Goal: Task Accomplishment & Management: Use online tool/utility

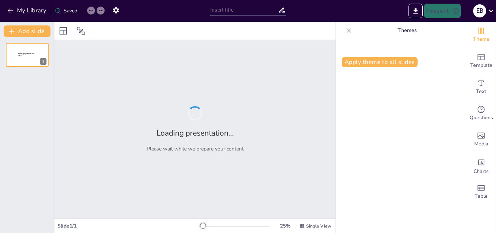
type input "El Progreso del Pensamiento Evolutivo: De Lamarck [PERSON_NAME]"
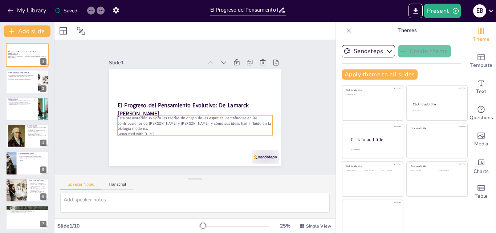
scroll to position [1, 0]
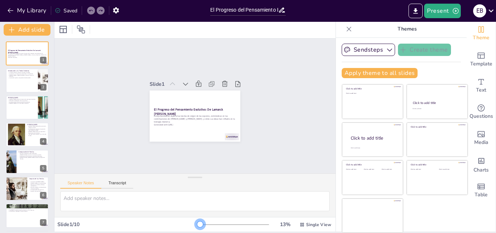
drag, startPoint x: 191, startPoint y: 225, endPoint x: 190, endPoint y: 221, distance: 4.3
click at [197, 221] on div at bounding box center [200, 224] width 6 height 6
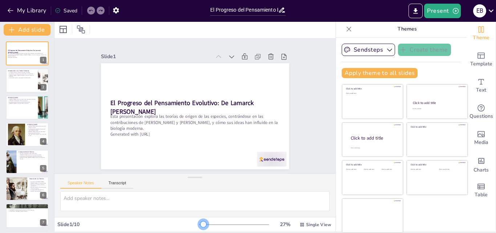
click at [201, 225] on div at bounding box center [204, 224] width 6 height 6
click at [19, 81] on div at bounding box center [27, 80] width 44 height 25
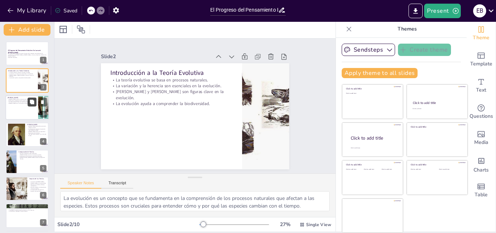
click at [28, 105] on button at bounding box center [32, 101] width 9 height 9
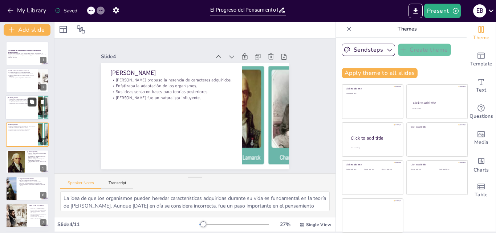
scroll to position [1, 0]
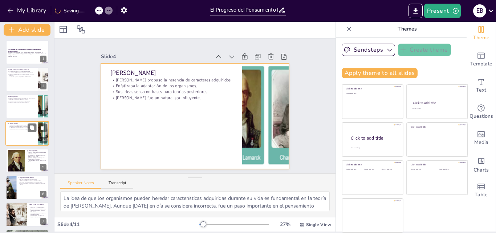
click at [31, 133] on div at bounding box center [27, 133] width 44 height 25
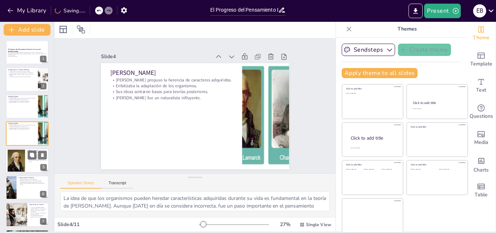
click at [33, 159] on p ""El origen de las especies" es su obra más famosa." at bounding box center [37, 160] width 20 height 3
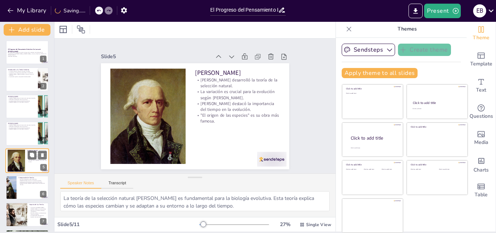
scroll to position [28, 0]
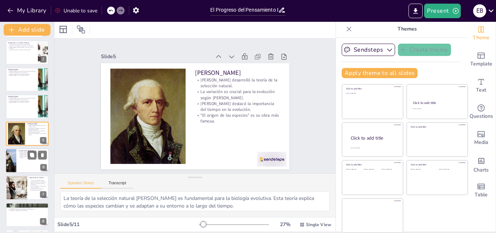
click at [26, 168] on div at bounding box center [27, 160] width 44 height 25
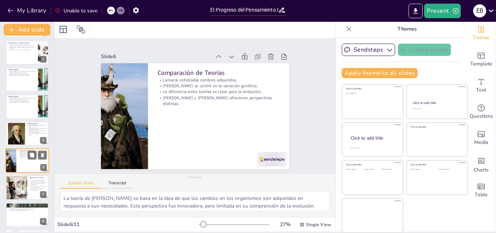
scroll to position [55, 0]
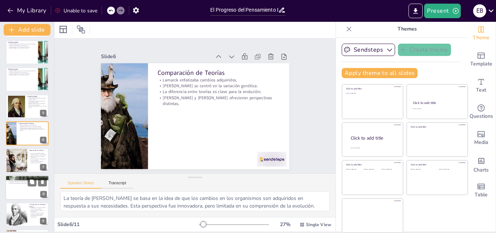
click at [25, 194] on div at bounding box center [27, 187] width 44 height 25
type textarea "Los fósiles son una de las evidencias más claras de la evolución. Proporcionan …"
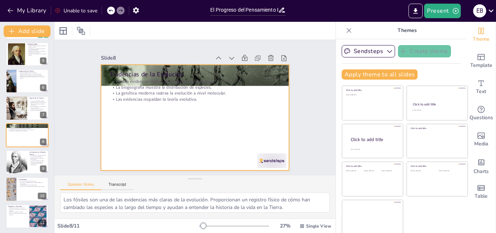
scroll to position [1, 0]
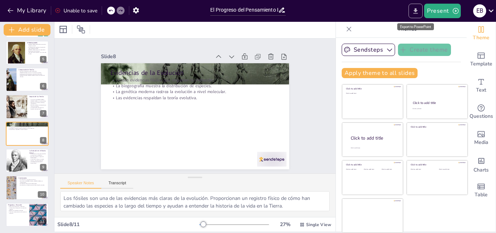
click at [414, 11] on icon "Export to PowerPoint" at bounding box center [416, 11] width 8 height 8
click at [415, 13] on icon "Export to PowerPoint" at bounding box center [416, 10] width 4 height 5
click at [417, 25] on div "Export to PowerPoint" at bounding box center [415, 26] width 37 height 7
click at [443, 12] on button "Present" at bounding box center [442, 11] width 36 height 15
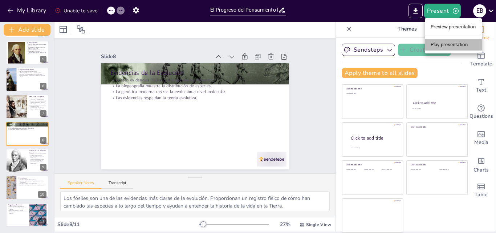
click at [440, 46] on li "Play presentation" at bounding box center [453, 45] width 57 height 12
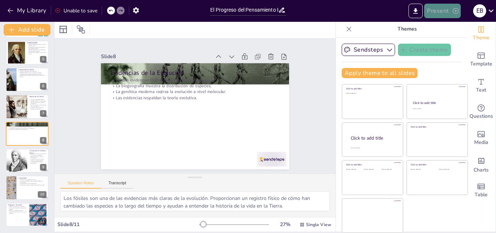
click at [456, 12] on icon "button" at bounding box center [455, 10] width 7 height 7
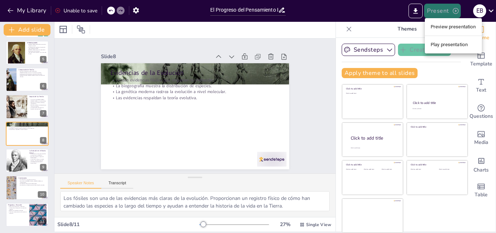
click at [456, 12] on div at bounding box center [248, 116] width 496 height 233
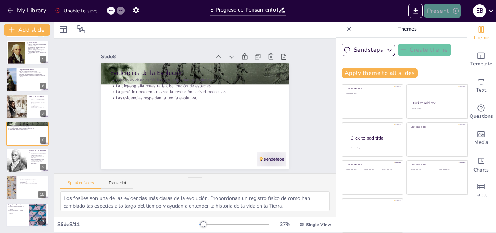
click at [456, 12] on icon "button" at bounding box center [455, 10] width 7 height 7
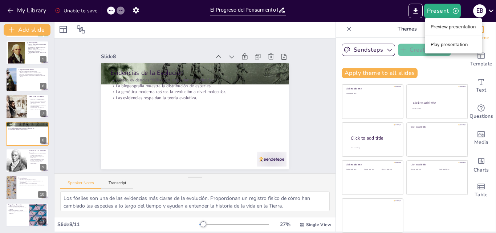
click at [451, 26] on li "Preview presentation" at bounding box center [453, 27] width 57 height 12
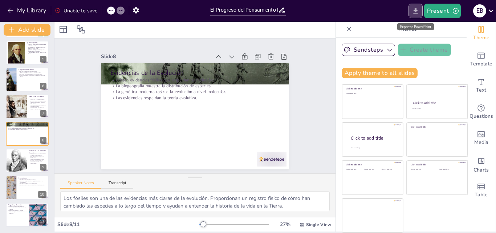
click at [417, 10] on icon "Export to PowerPoint" at bounding box center [416, 10] width 4 height 5
click at [417, 14] on icon "Export to PowerPoint" at bounding box center [416, 11] width 8 height 8
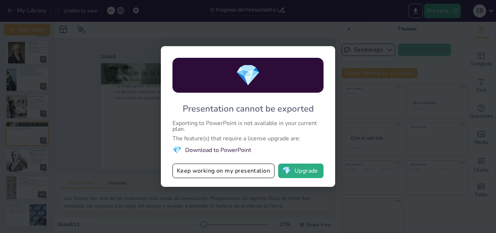
click at [224, 150] on li "💎 Download to PowerPoint" at bounding box center [248, 150] width 151 height 10
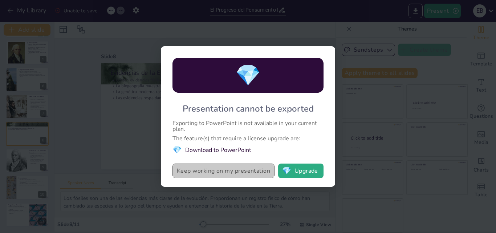
click at [216, 174] on button "Keep working on my presentation" at bounding box center [224, 170] width 102 height 15
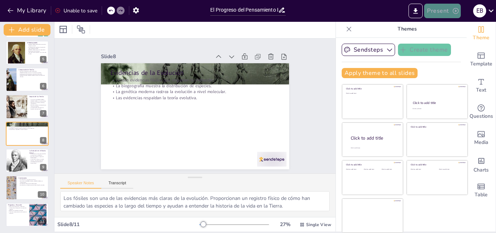
click at [447, 10] on button "Present" at bounding box center [442, 11] width 36 height 15
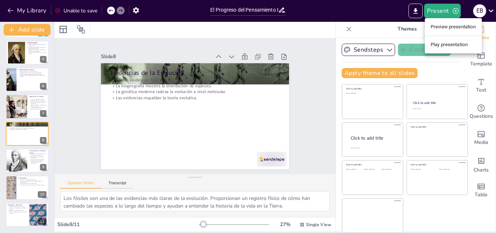
click at [444, 28] on li "Preview presentation" at bounding box center [453, 27] width 57 height 12
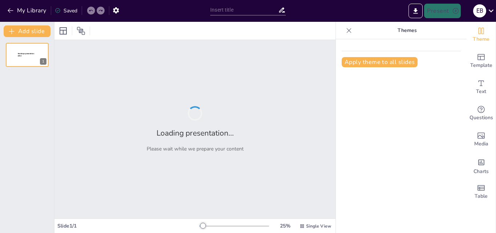
type input "El Progreso del Pensamiento Evolutivo: De Lamarck [PERSON_NAME]"
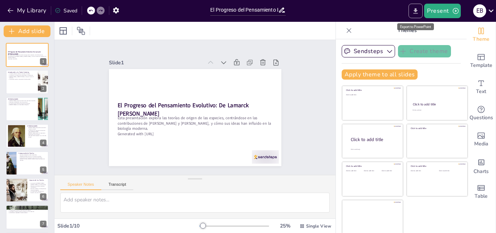
click at [416, 11] on icon "Export to PowerPoint" at bounding box center [416, 10] width 4 height 5
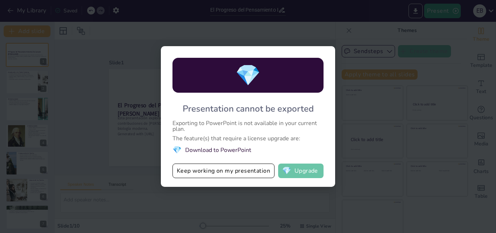
click at [303, 172] on button "💎 Upgrade" at bounding box center [300, 170] width 45 height 15
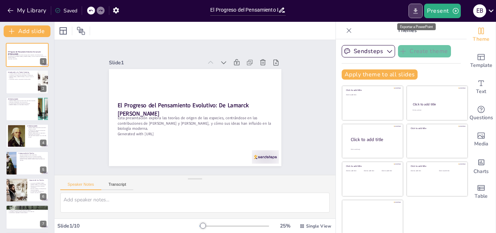
click at [412, 14] on button "Export to PowerPoint" at bounding box center [416, 11] width 14 height 15
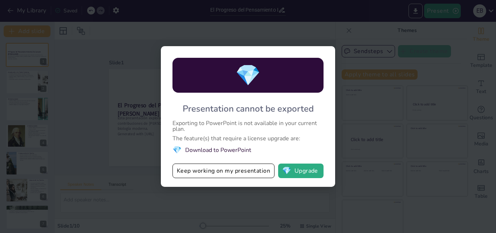
click at [205, 147] on li "💎 Download to PowerPoint" at bounding box center [248, 150] width 151 height 10
click at [176, 147] on span "💎" at bounding box center [177, 150] width 9 height 10
click at [176, 146] on span "💎" at bounding box center [177, 150] width 9 height 10
click at [199, 168] on button "Keep working on my presentation" at bounding box center [224, 170] width 102 height 15
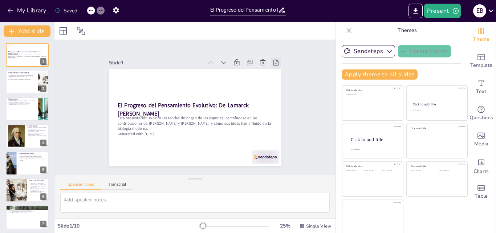
click at [244, 185] on icon at bounding box center [239, 188] width 7 height 7
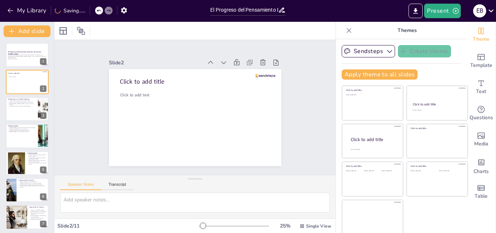
click at [267, 166] on icon at bounding box center [262, 170] width 9 height 9
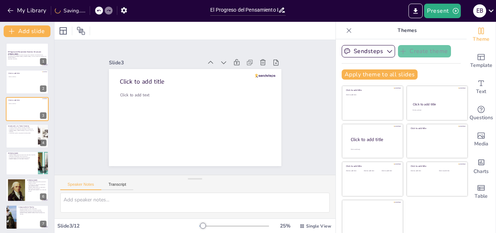
click at [280, 123] on icon at bounding box center [285, 128] width 10 height 10
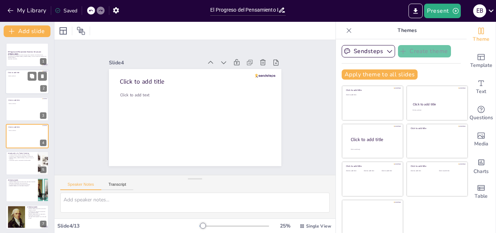
click at [24, 88] on div at bounding box center [27, 82] width 44 height 25
click at [43, 74] on icon at bounding box center [42, 76] width 5 height 5
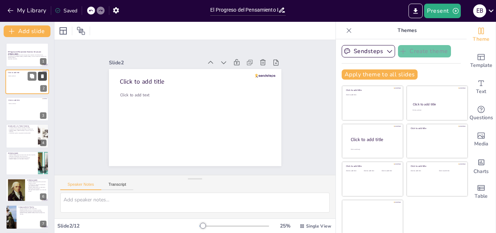
click at [43, 74] on icon at bounding box center [42, 76] width 5 height 5
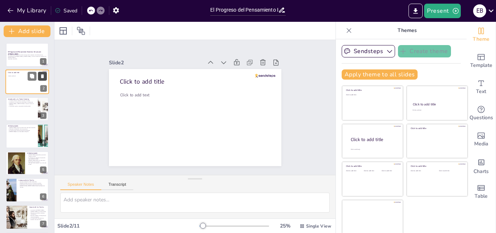
click at [43, 74] on icon at bounding box center [42, 76] width 5 height 5
type textarea "La evolución es un concepto que se fundamenta en la comprensión de los procesos…"
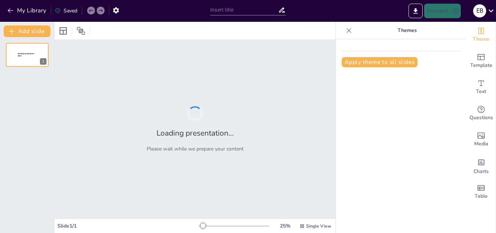
type input "Evolución: Mecanismos y Evidencias"
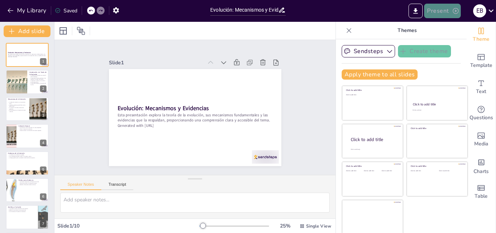
click at [442, 14] on button "Present" at bounding box center [442, 11] width 36 height 15
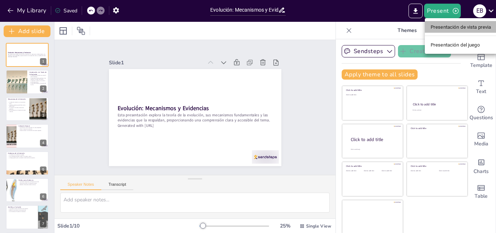
click at [449, 28] on font "Presentación de vista previa" at bounding box center [461, 26] width 61 height 5
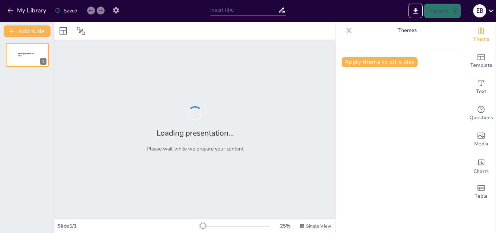
type input "Evolución: Mecanismos y Evidencias"
